Goal: Task Accomplishment & Management: Use online tool/utility

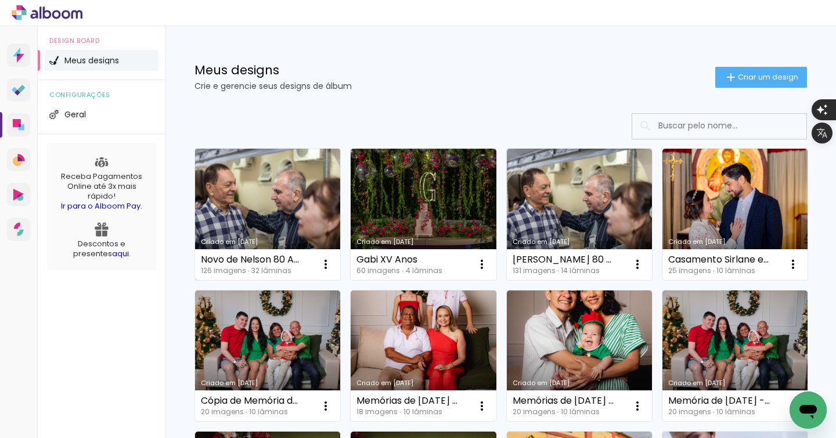
click at [248, 205] on link "Criado em [DATE]" at bounding box center [267, 214] width 145 height 131
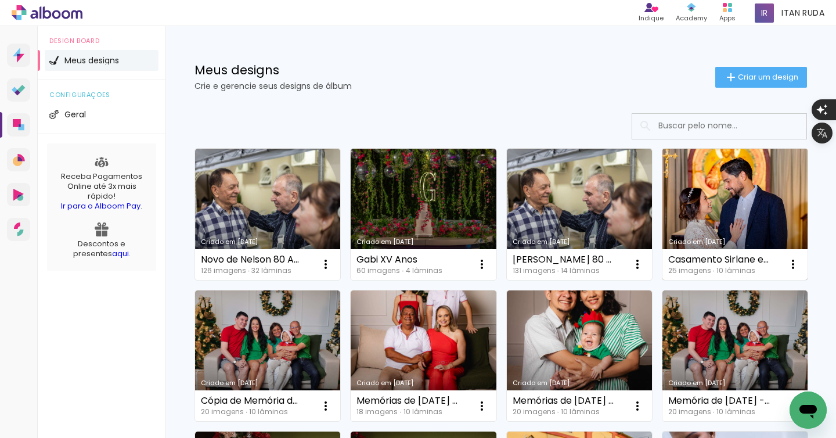
click at [714, 219] on link "Criado em [DATE]" at bounding box center [734, 214] width 145 height 131
